Goal: Task Accomplishment & Management: Use online tool/utility

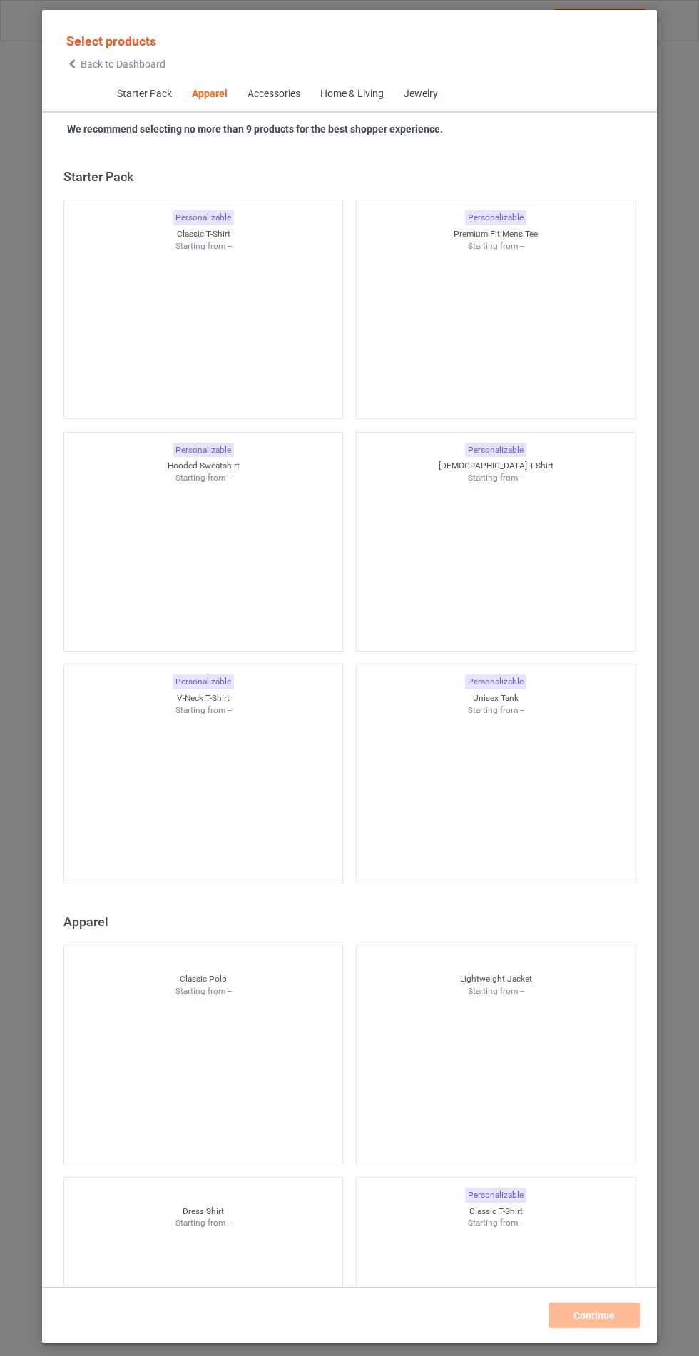
scroll to position [763, 0]
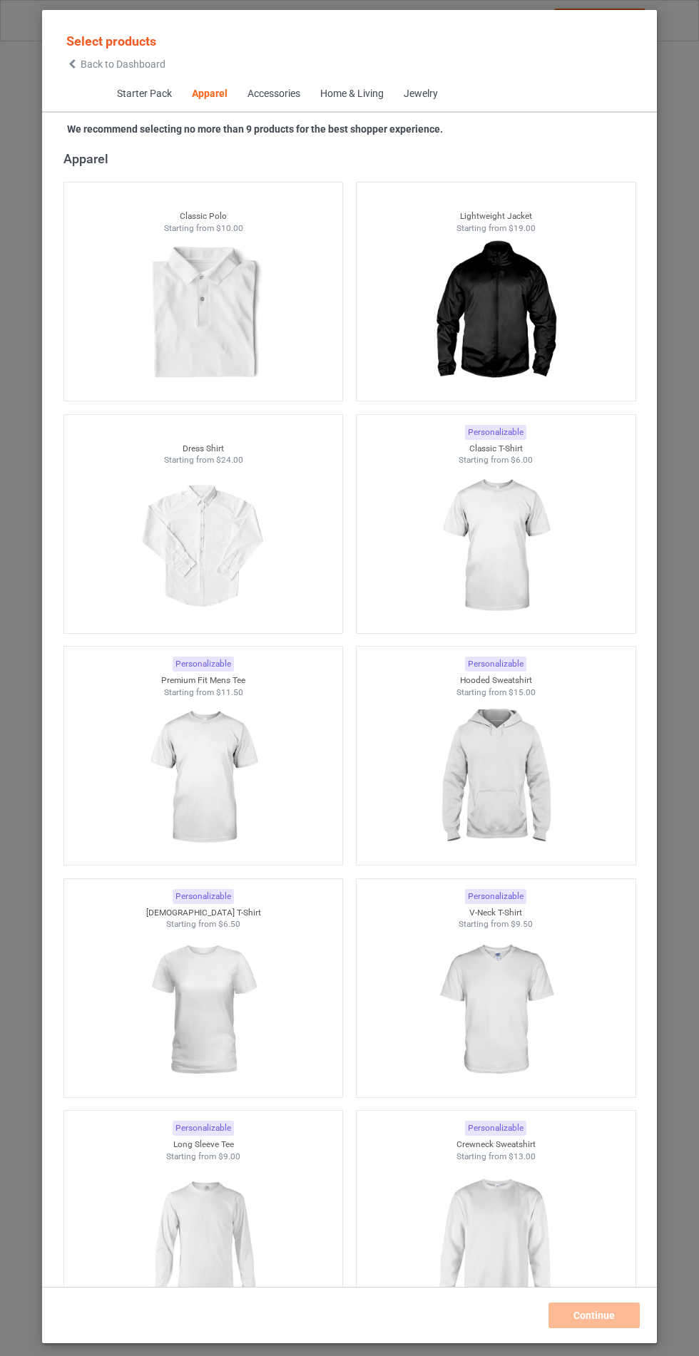
click at [563, 587] on div at bounding box center [496, 546] width 279 height 160
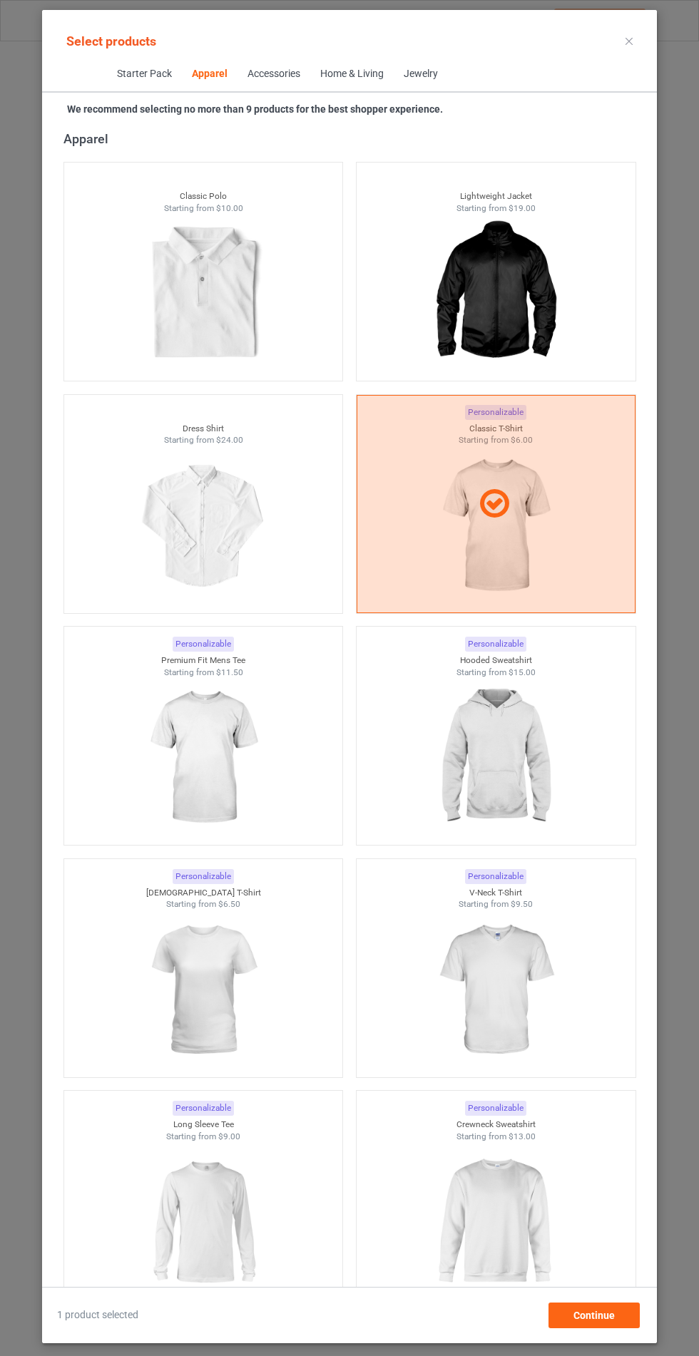
click at [537, 770] on img at bounding box center [495, 758] width 128 height 160
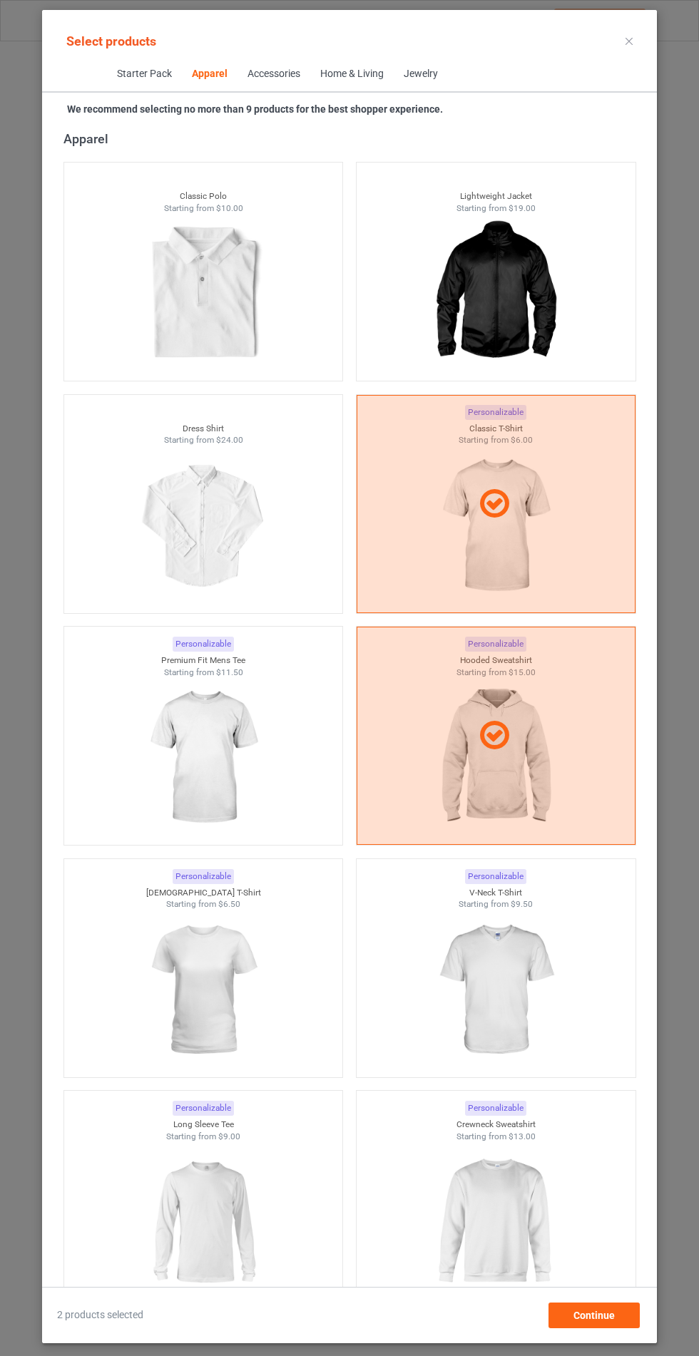
click at [276, 826] on div at bounding box center [203, 758] width 279 height 160
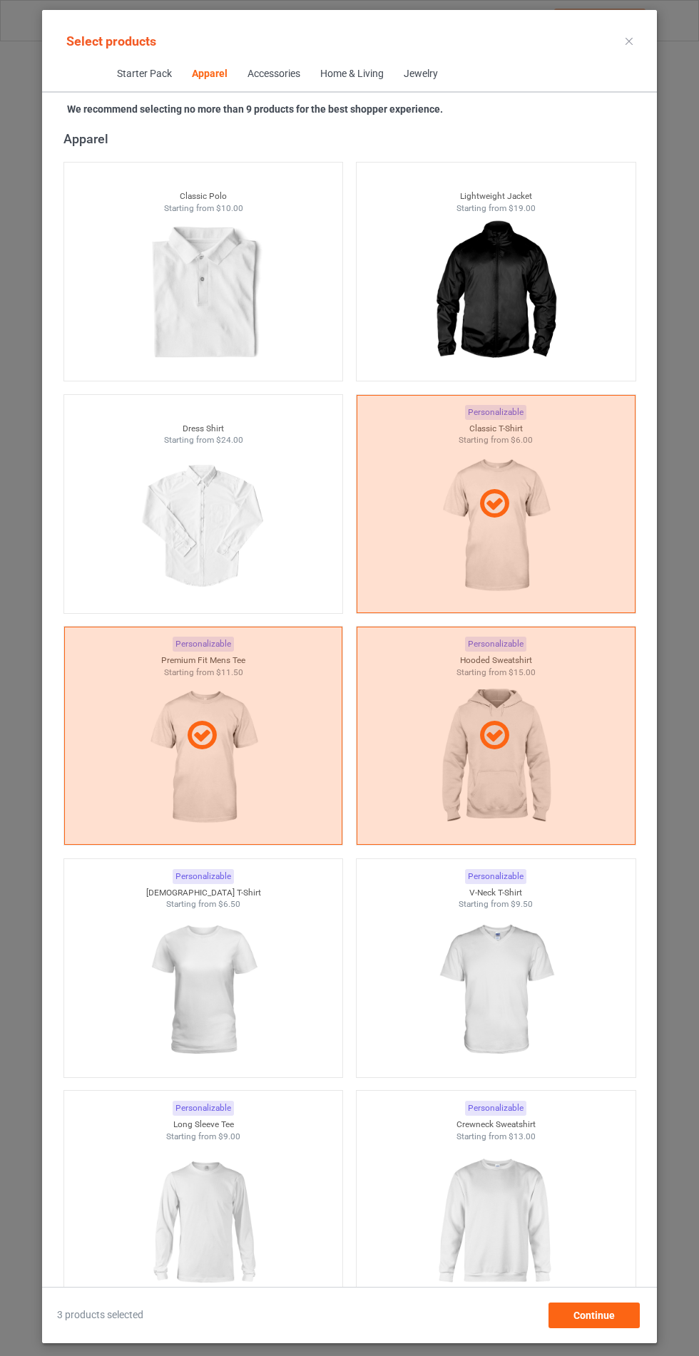
click at [516, 971] on img at bounding box center [495, 991] width 128 height 160
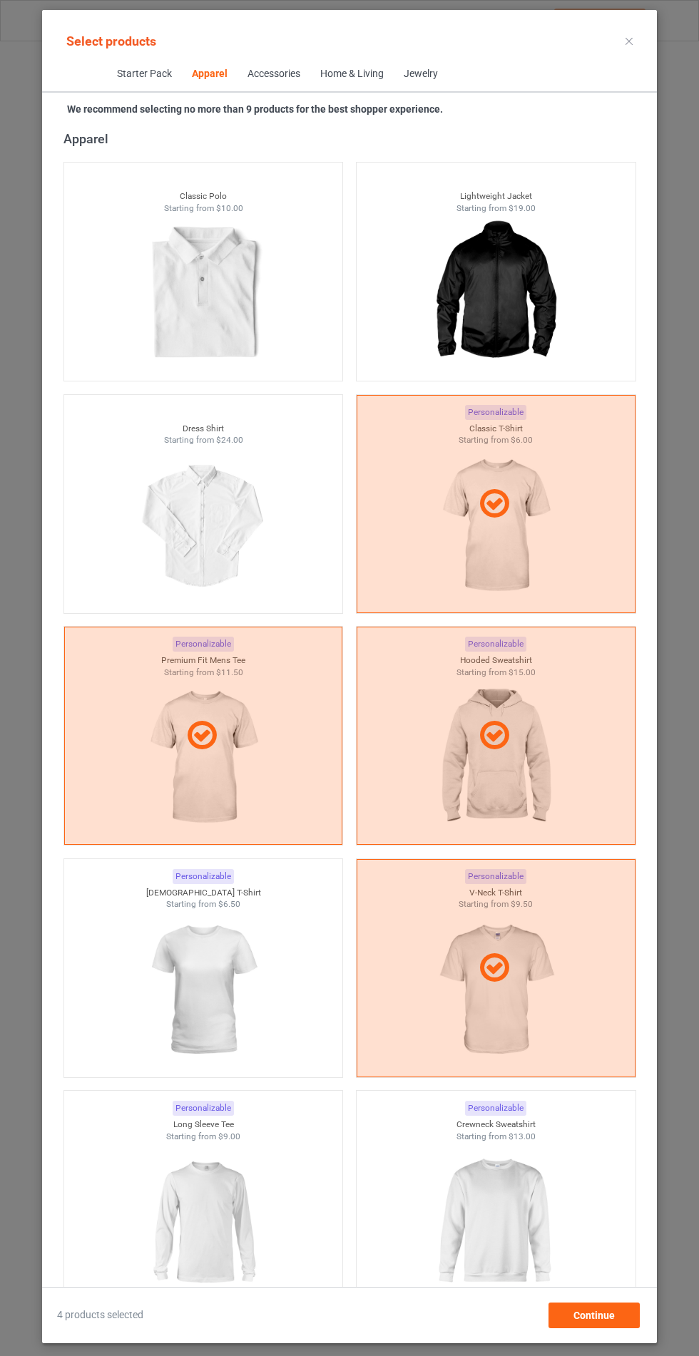
click at [260, 995] on img at bounding box center [203, 991] width 128 height 160
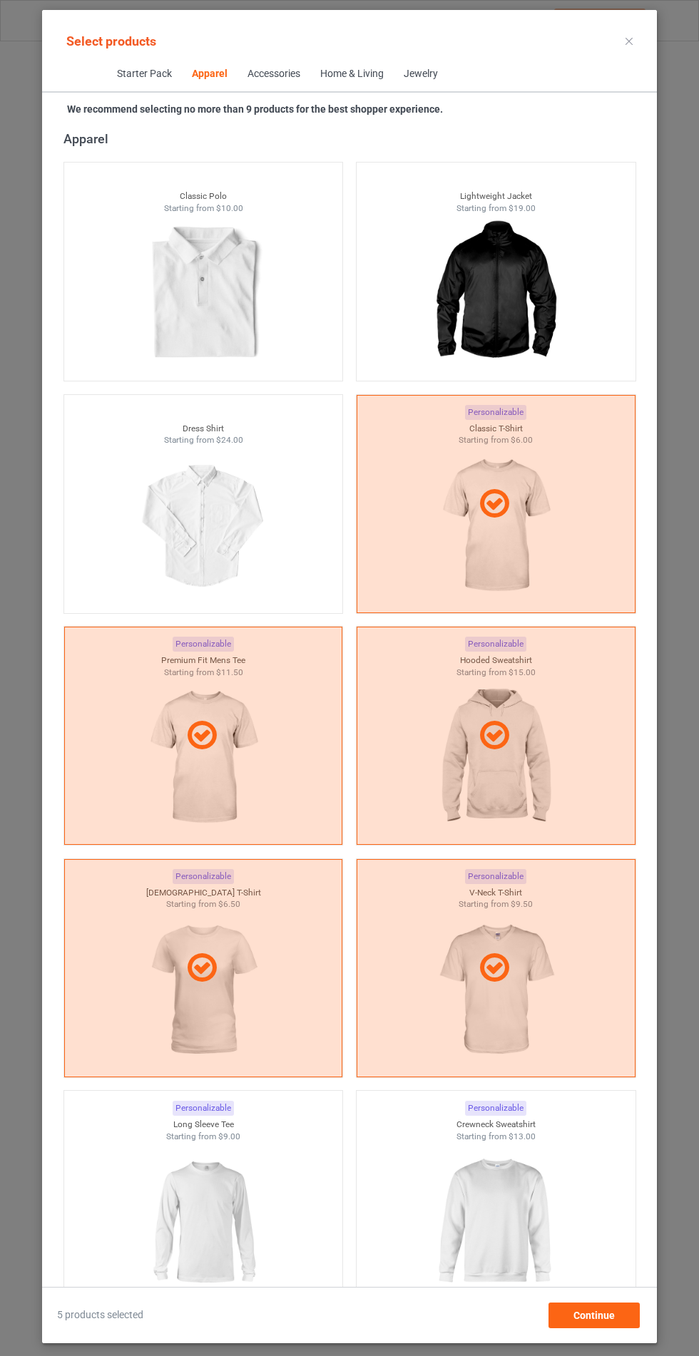
click at [507, 1154] on img at bounding box center [495, 1222] width 128 height 160
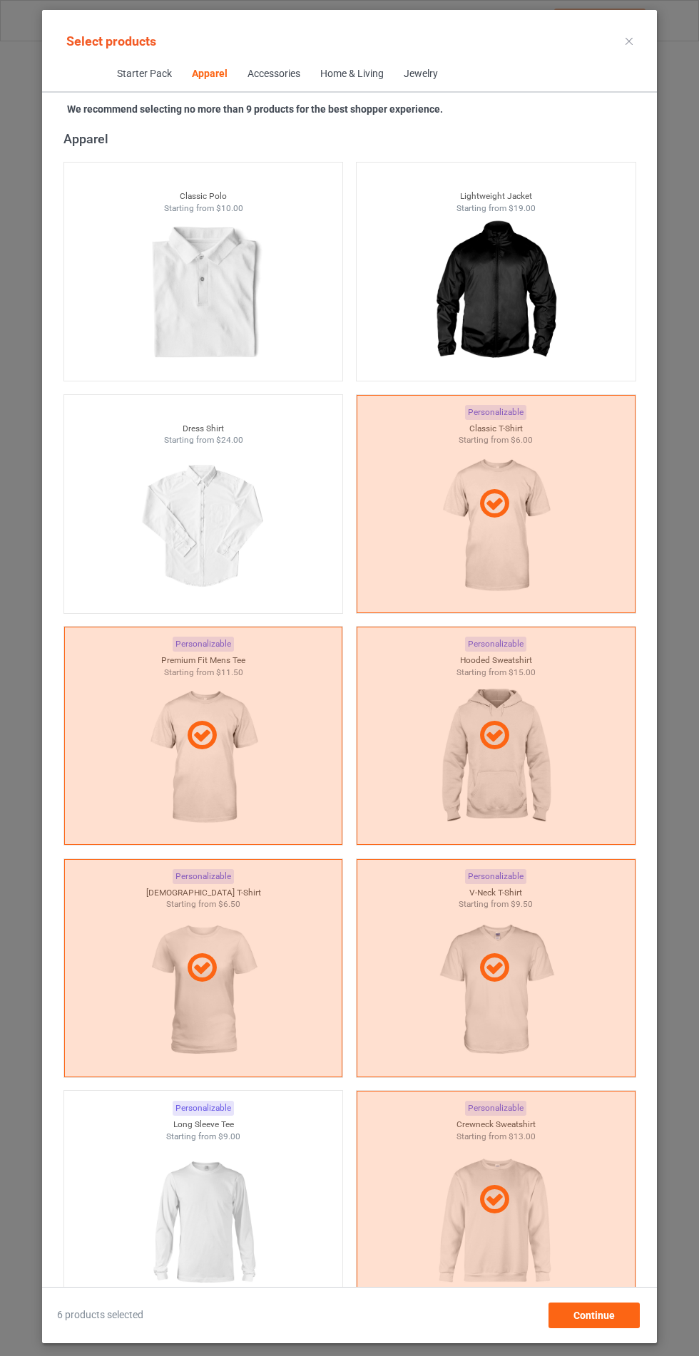
click at [250, 1204] on img at bounding box center [203, 1222] width 128 height 160
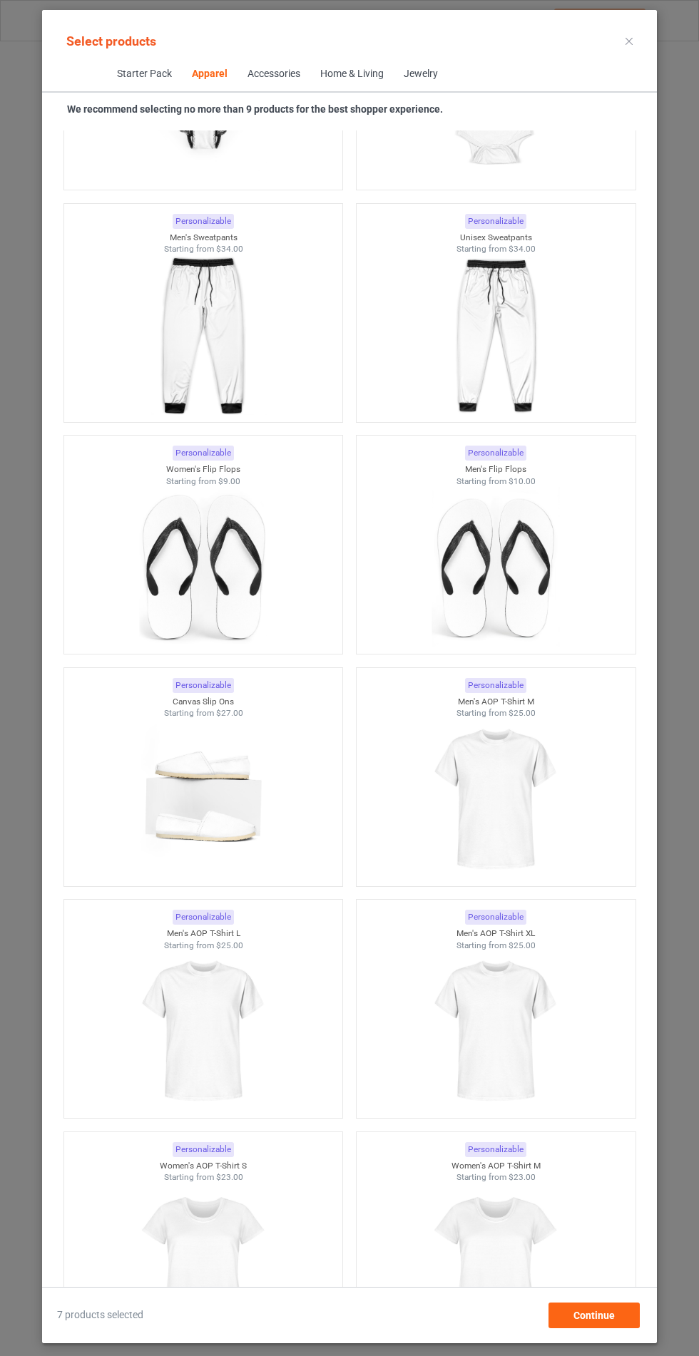
scroll to position [5993, 0]
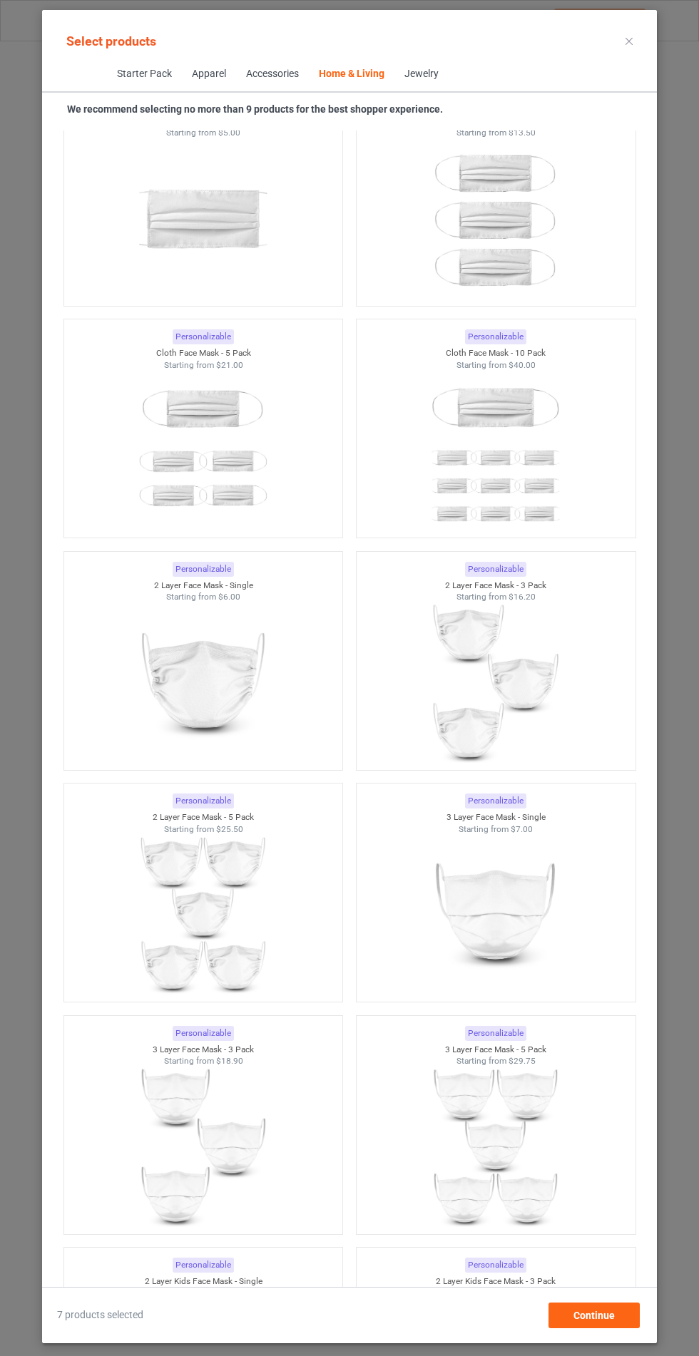
scroll to position [21438, 0]
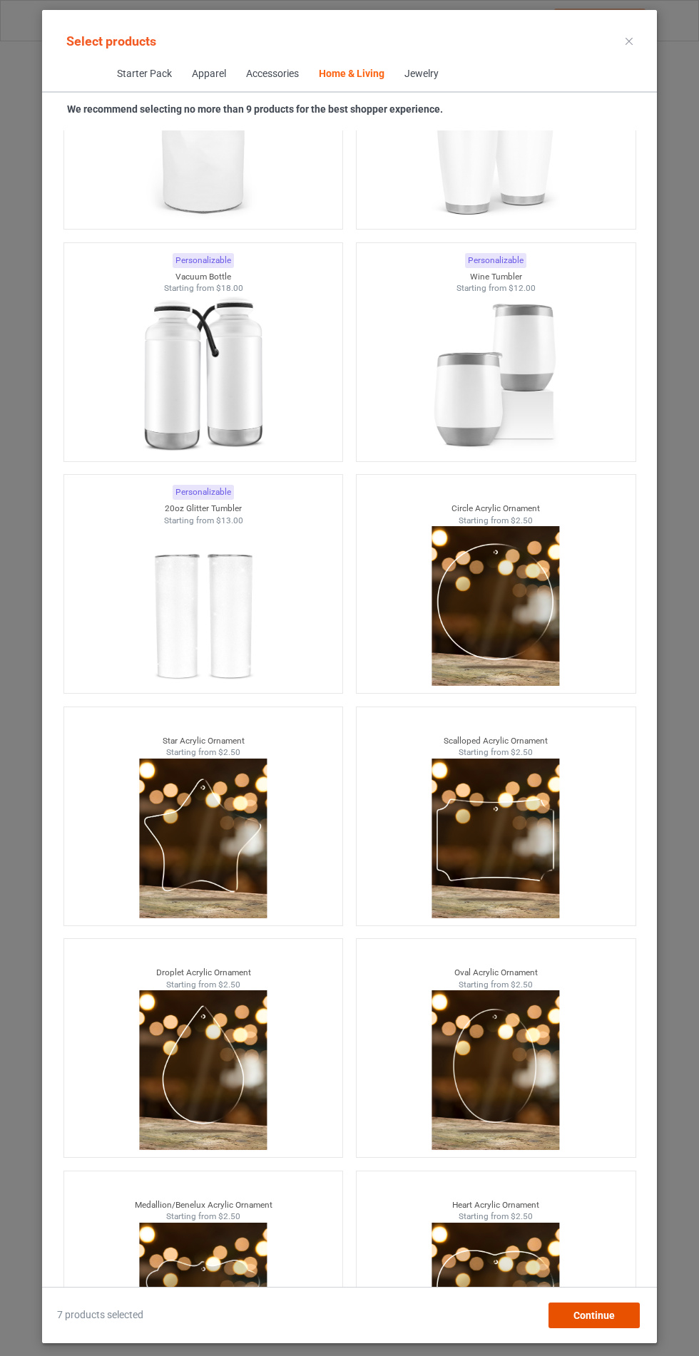
click at [613, 1328] on div "Continue" at bounding box center [593, 1316] width 91 height 26
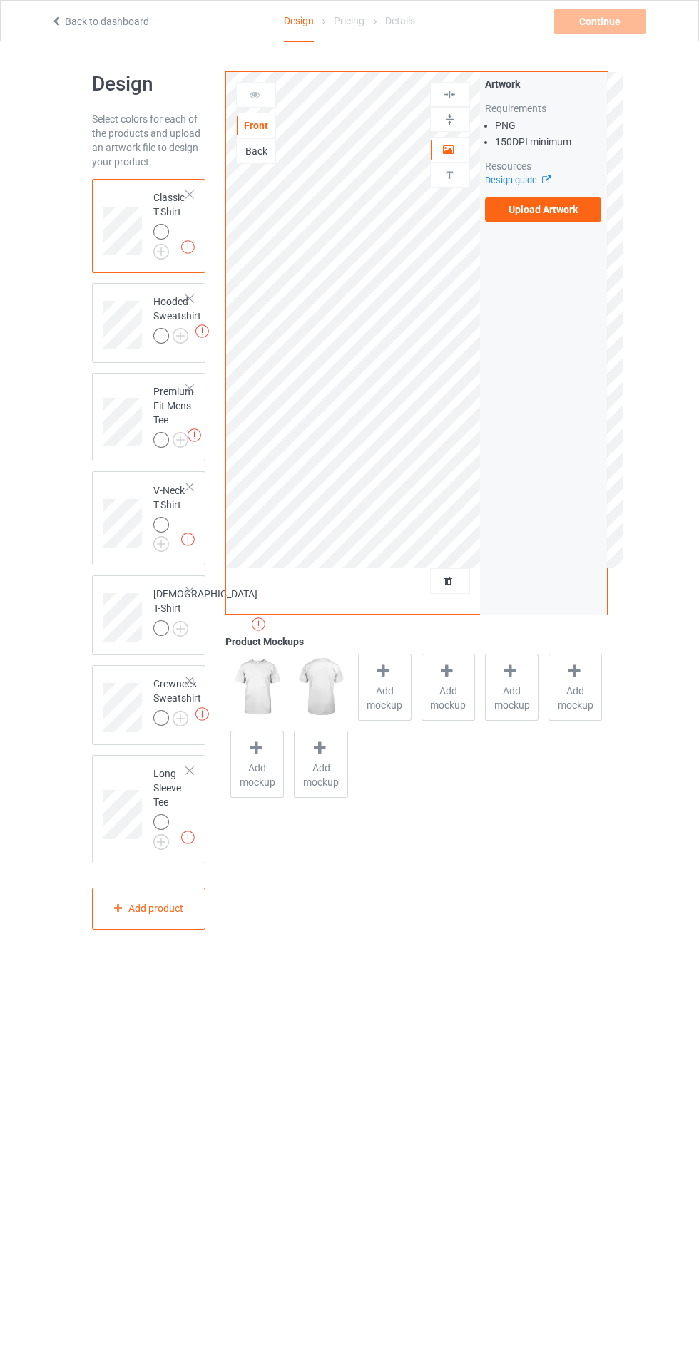
click at [561, 220] on label "Upload Artwork" at bounding box center [543, 210] width 117 height 24
click at [0, 0] on input "Upload Artwork" at bounding box center [0, 0] width 0 height 0
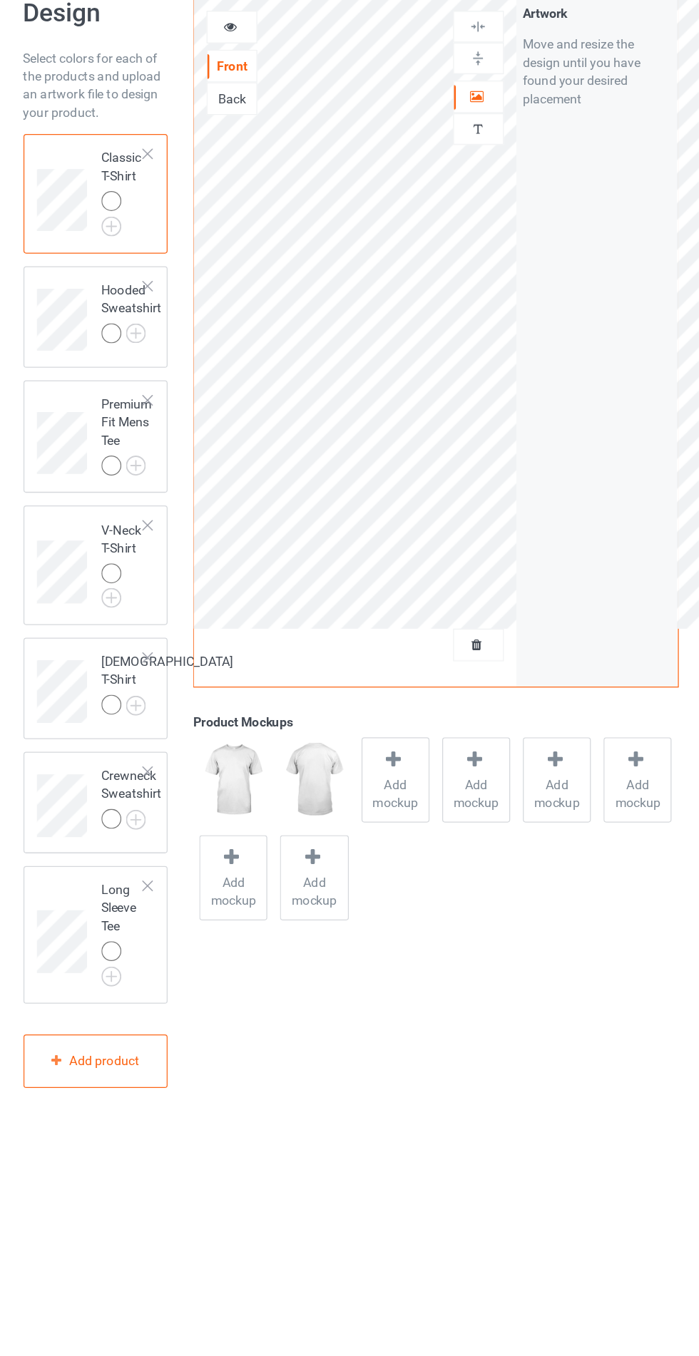
click at [250, 96] on icon at bounding box center [255, 93] width 12 height 10
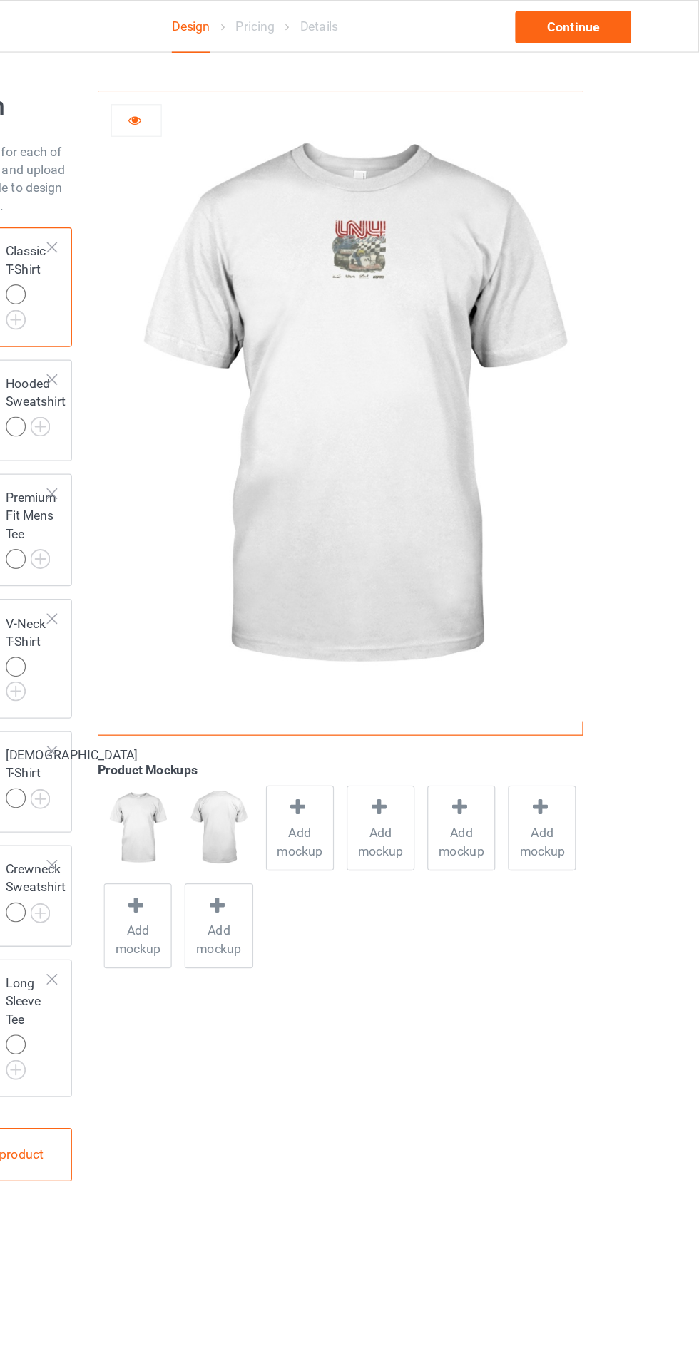
click at [258, 91] on icon at bounding box center [255, 93] width 12 height 10
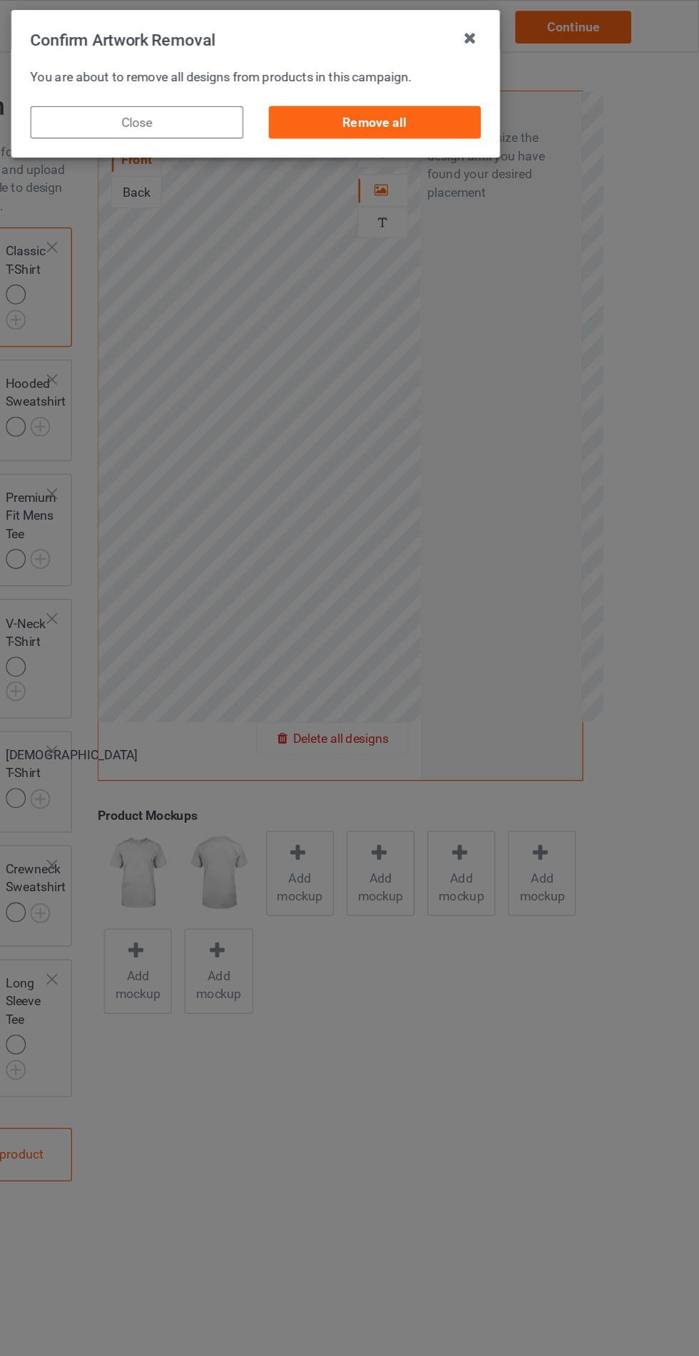
click at [425, 105] on div "Remove all" at bounding box center [443, 96] width 168 height 26
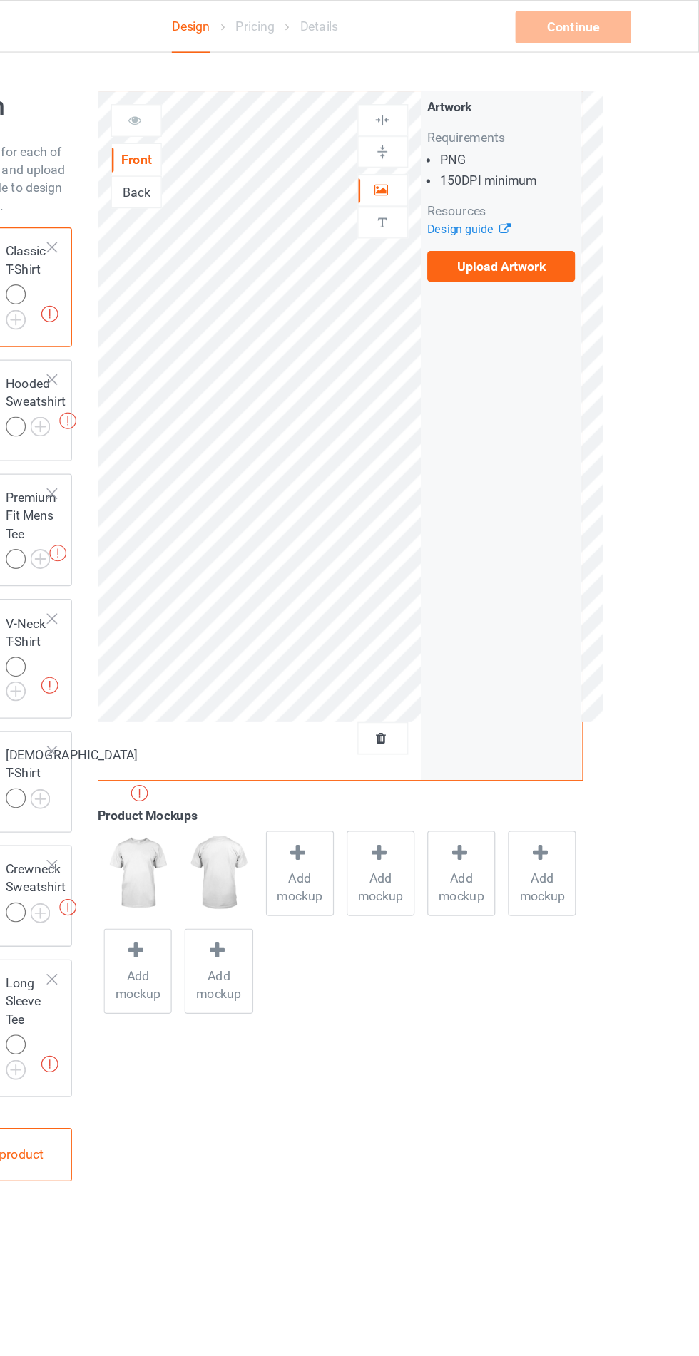
click at [498, 222] on div "Artwork Requirements PNG 150 DPI minimum Resources Design guide Upload Artwork" at bounding box center [543, 149] width 127 height 155
click at [511, 214] on label "Upload Artwork" at bounding box center [543, 210] width 117 height 24
click at [0, 0] on input "Upload Artwork" at bounding box center [0, 0] width 0 height 0
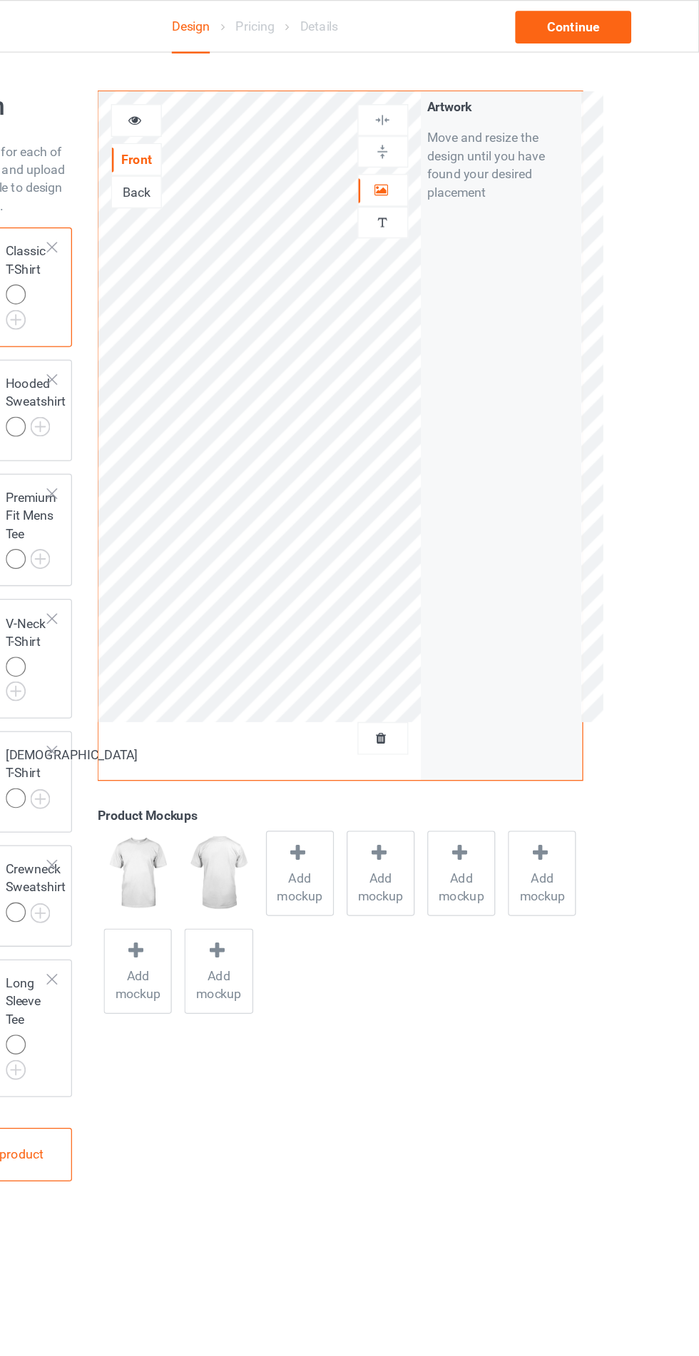
click at [255, 89] on icon at bounding box center [255, 93] width 12 height 10
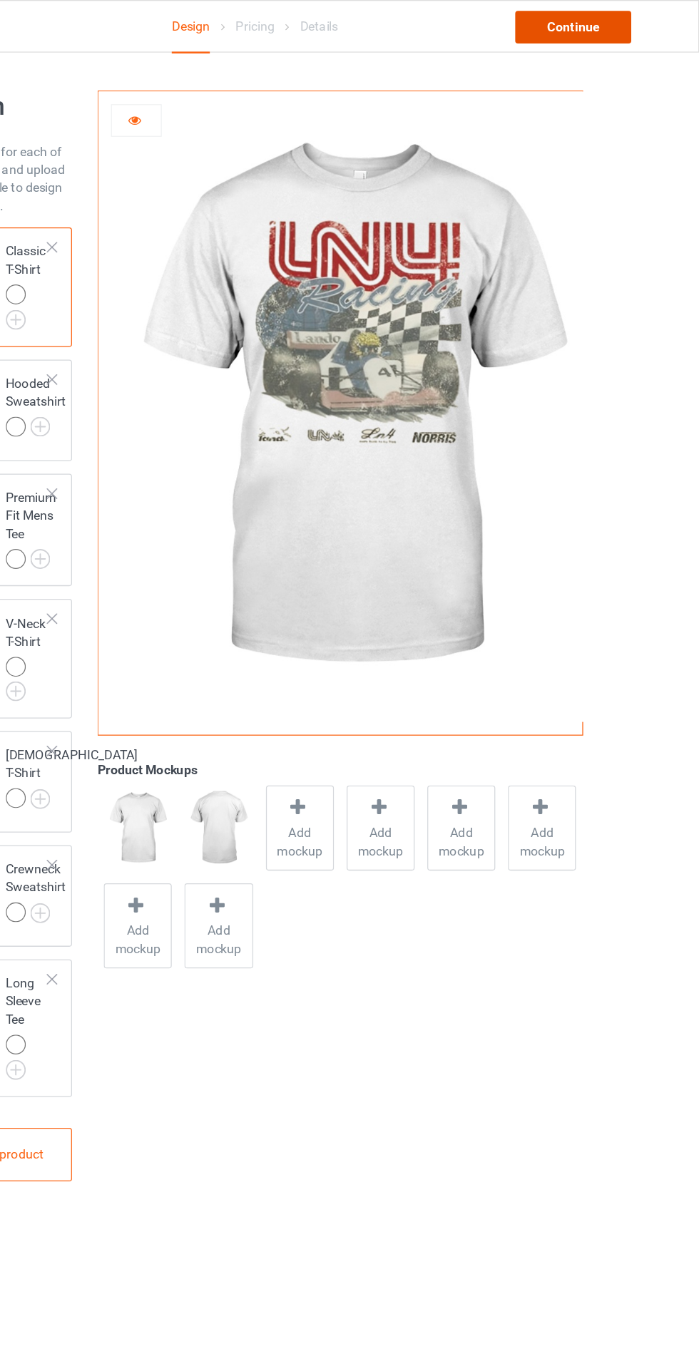
click at [589, 32] on div "Continue" at bounding box center [599, 22] width 91 height 26
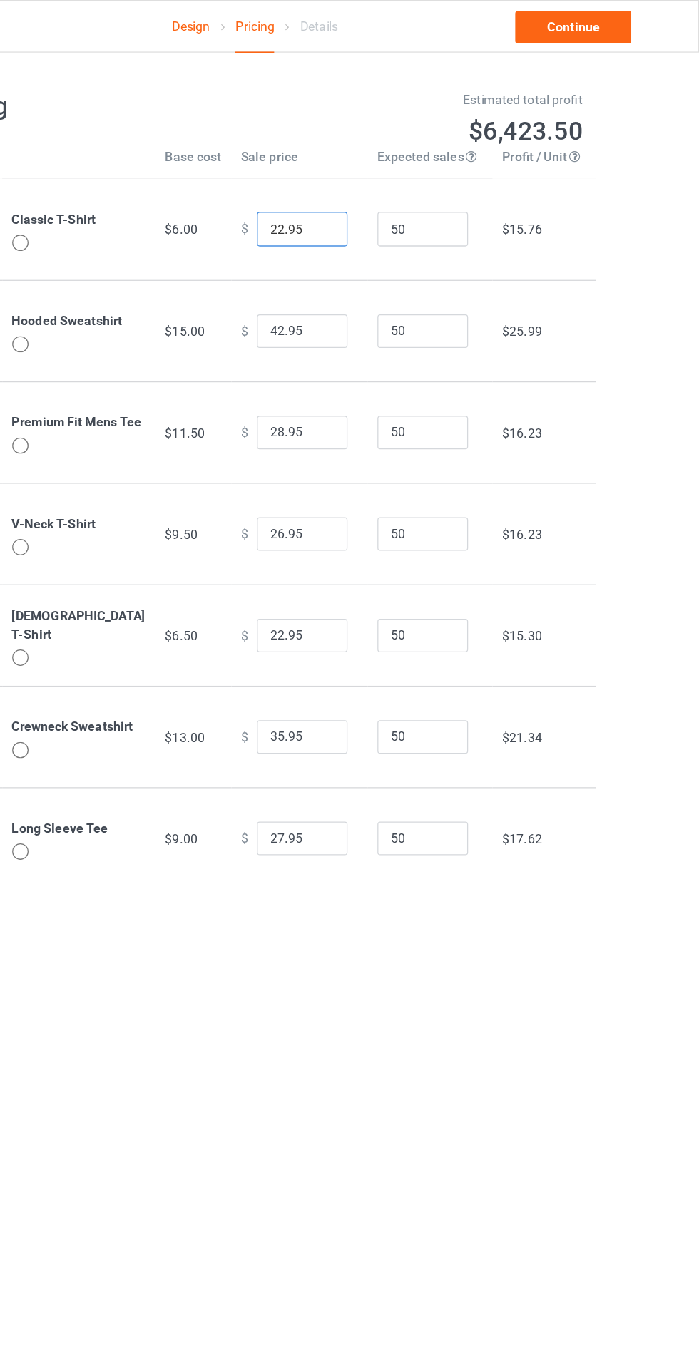
click at [354, 180] on input "22.95" at bounding box center [386, 180] width 71 height 27
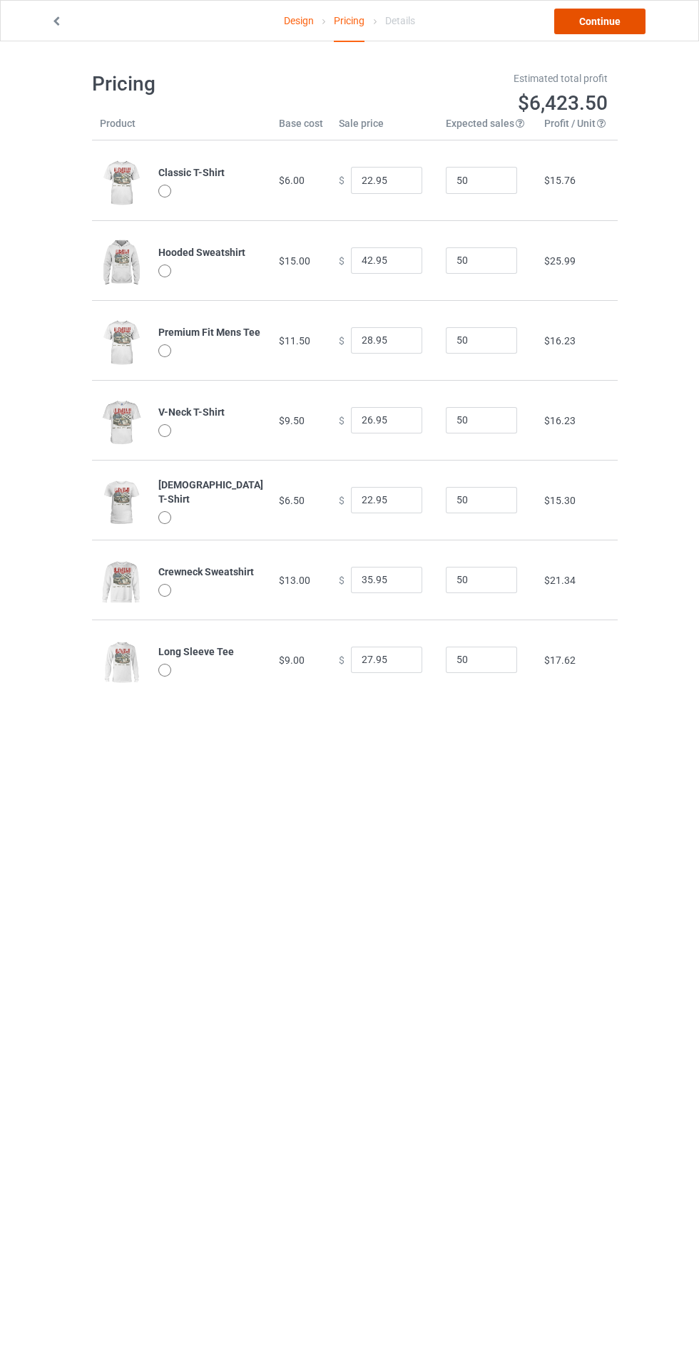
click at [584, 22] on link "Continue" at bounding box center [599, 22] width 91 height 26
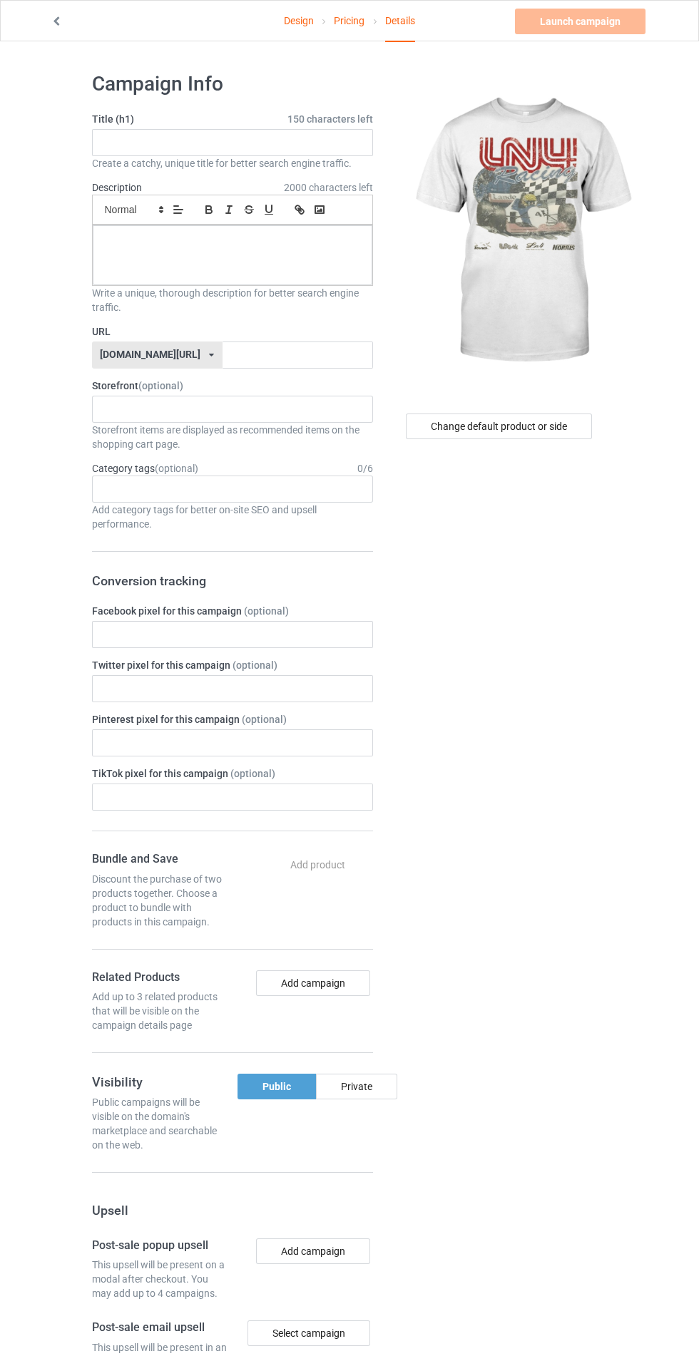
click at [111, 118] on label "Title (h1) 150 characters left" at bounding box center [232, 119] width 281 height 14
click at [130, 146] on input "text" at bounding box center [232, 142] width 281 height 27
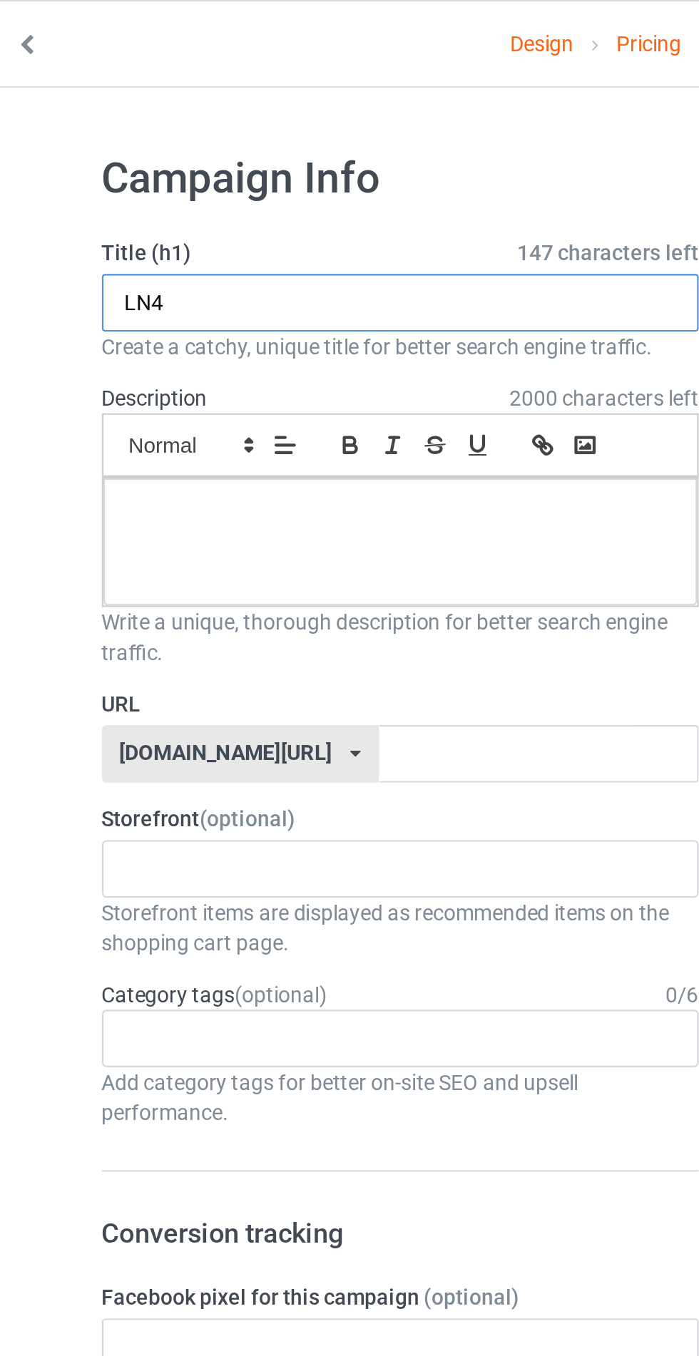
type input "LN4"
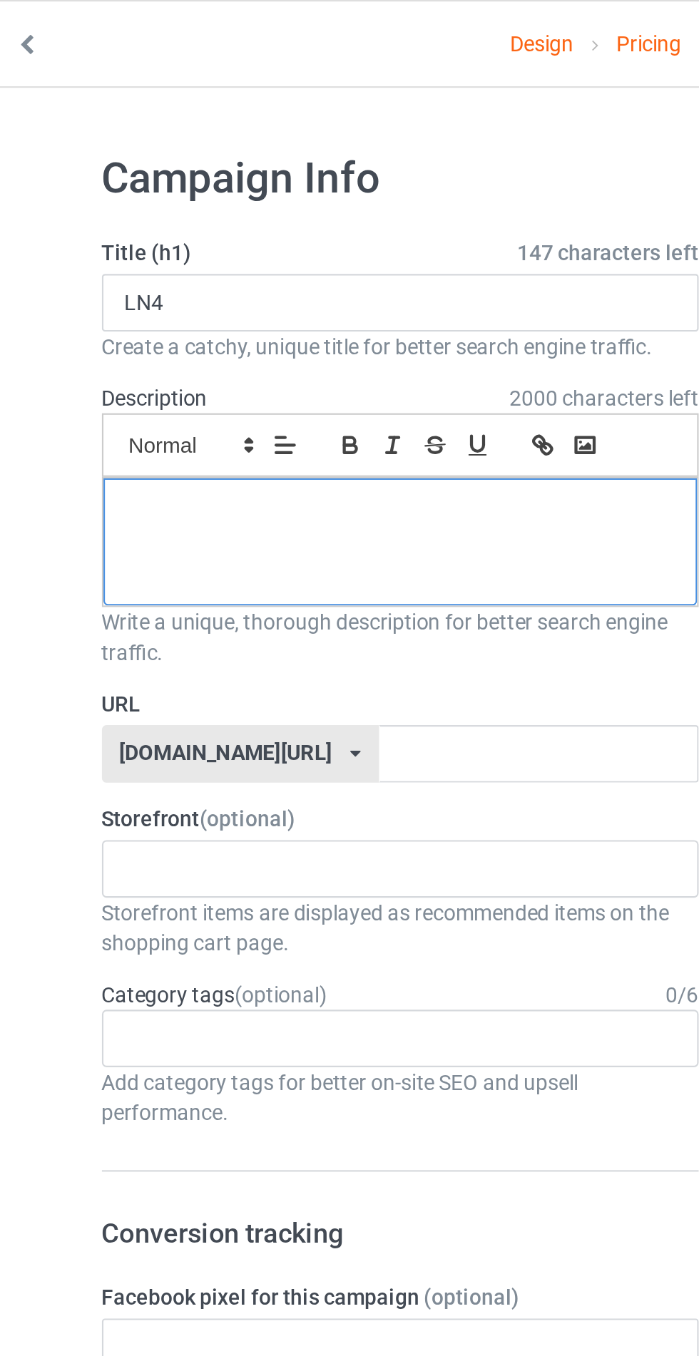
click at [108, 243] on p at bounding box center [232, 242] width 257 height 14
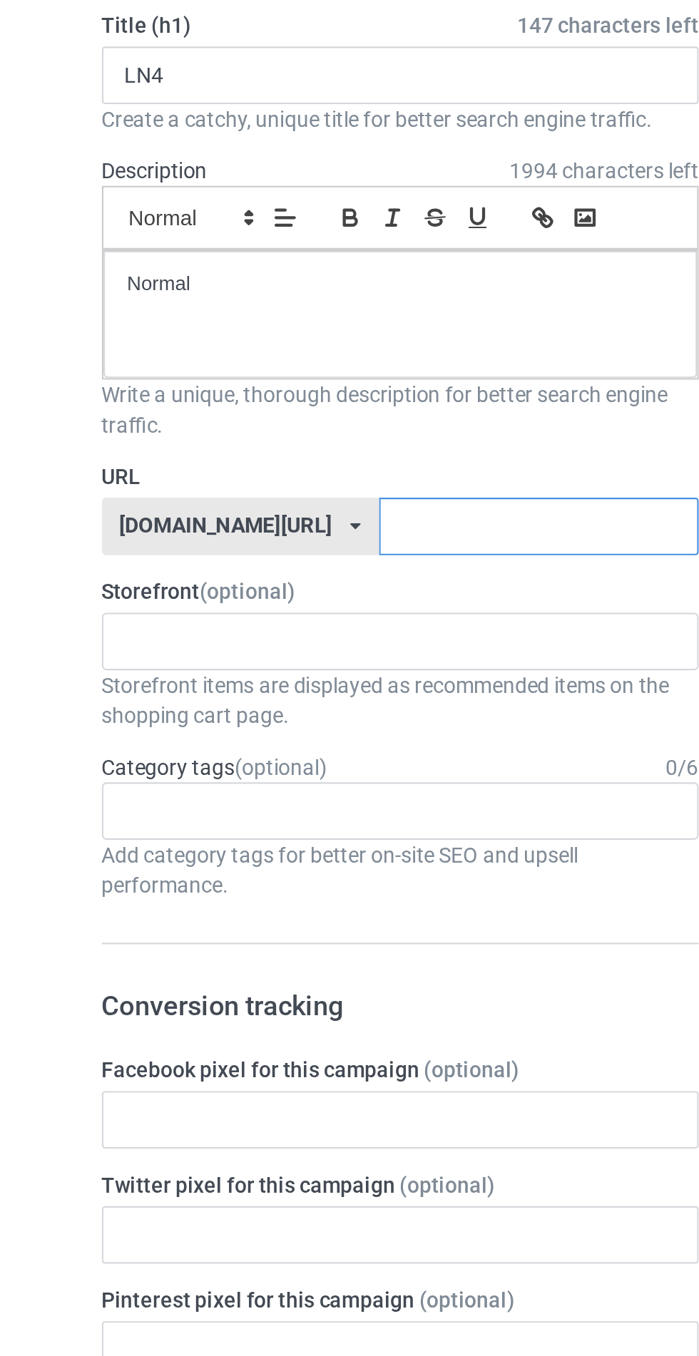
click at [222, 357] on input "text" at bounding box center [297, 355] width 150 height 27
type input "Achahado25"
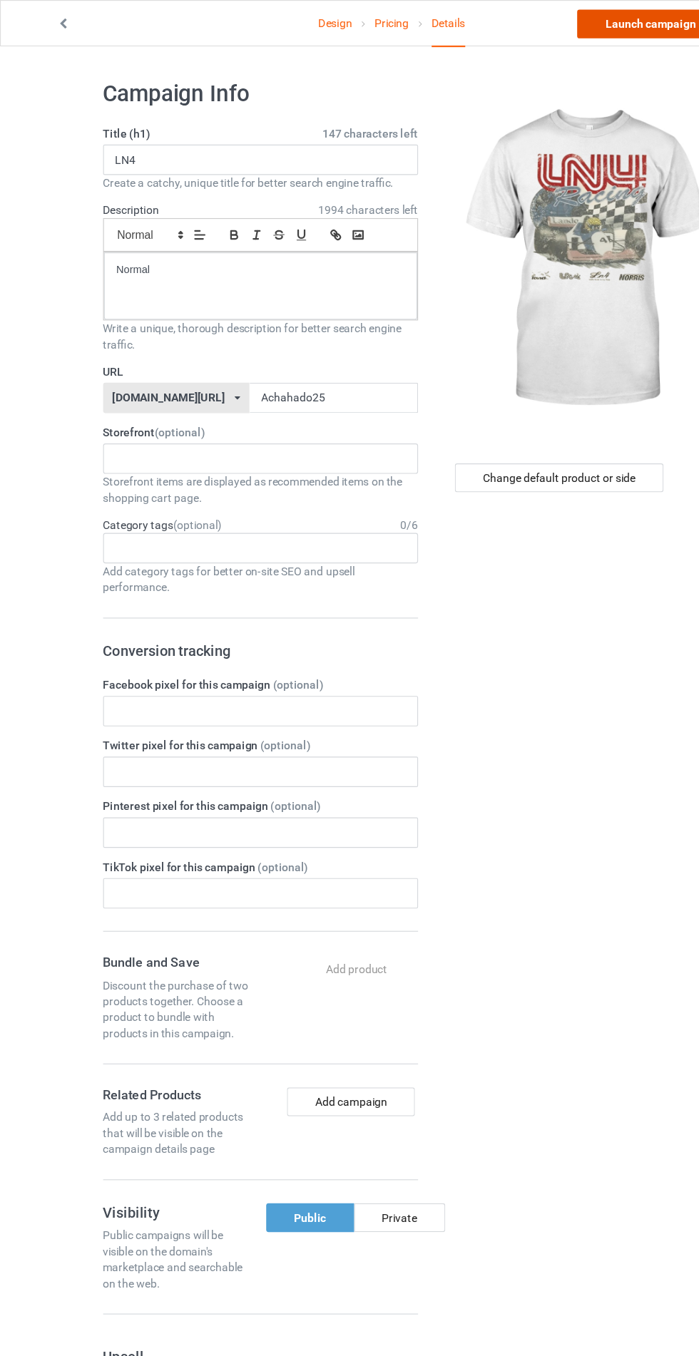
click at [544, 26] on link "Launch campaign" at bounding box center [580, 22] width 130 height 26
